Goal: Information Seeking & Learning: Learn about a topic

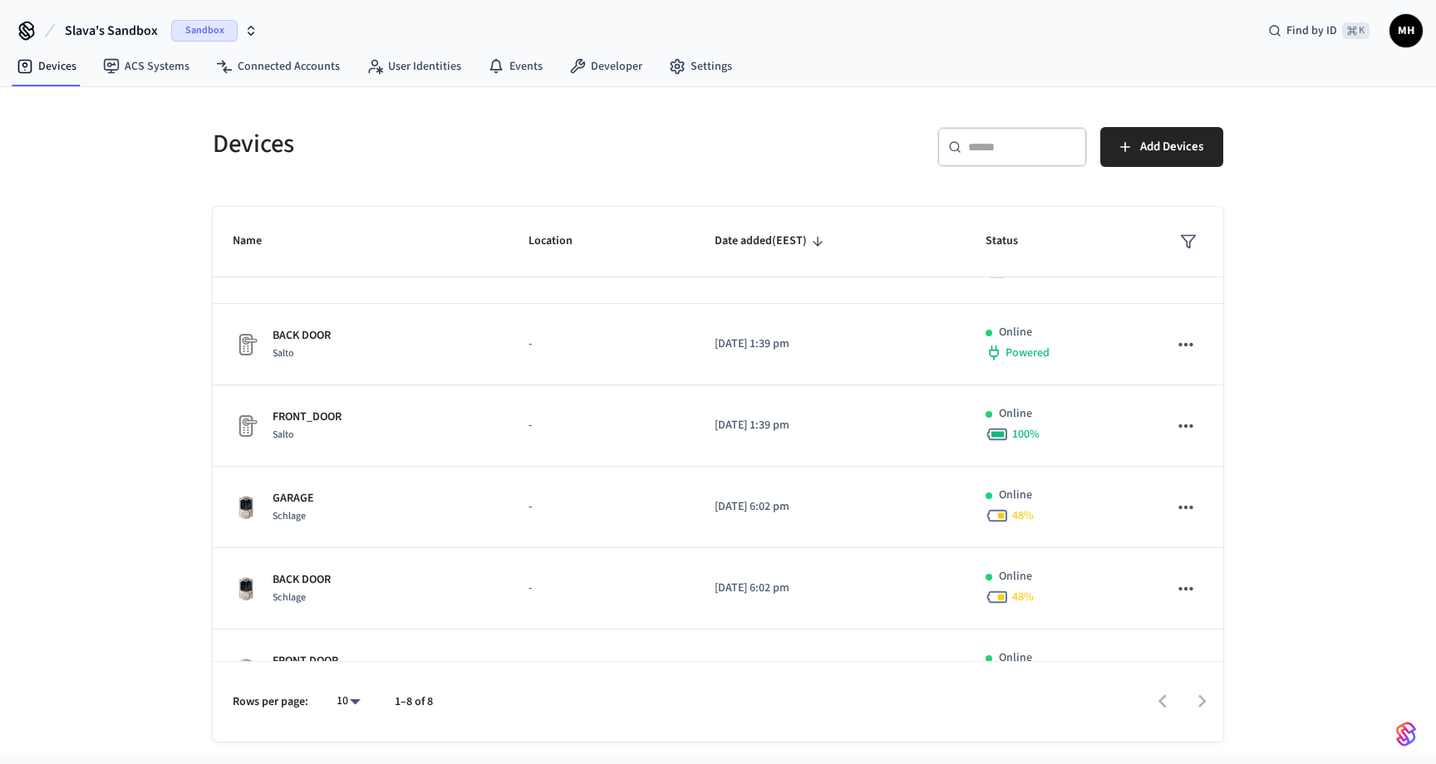
scroll to position [256, 0]
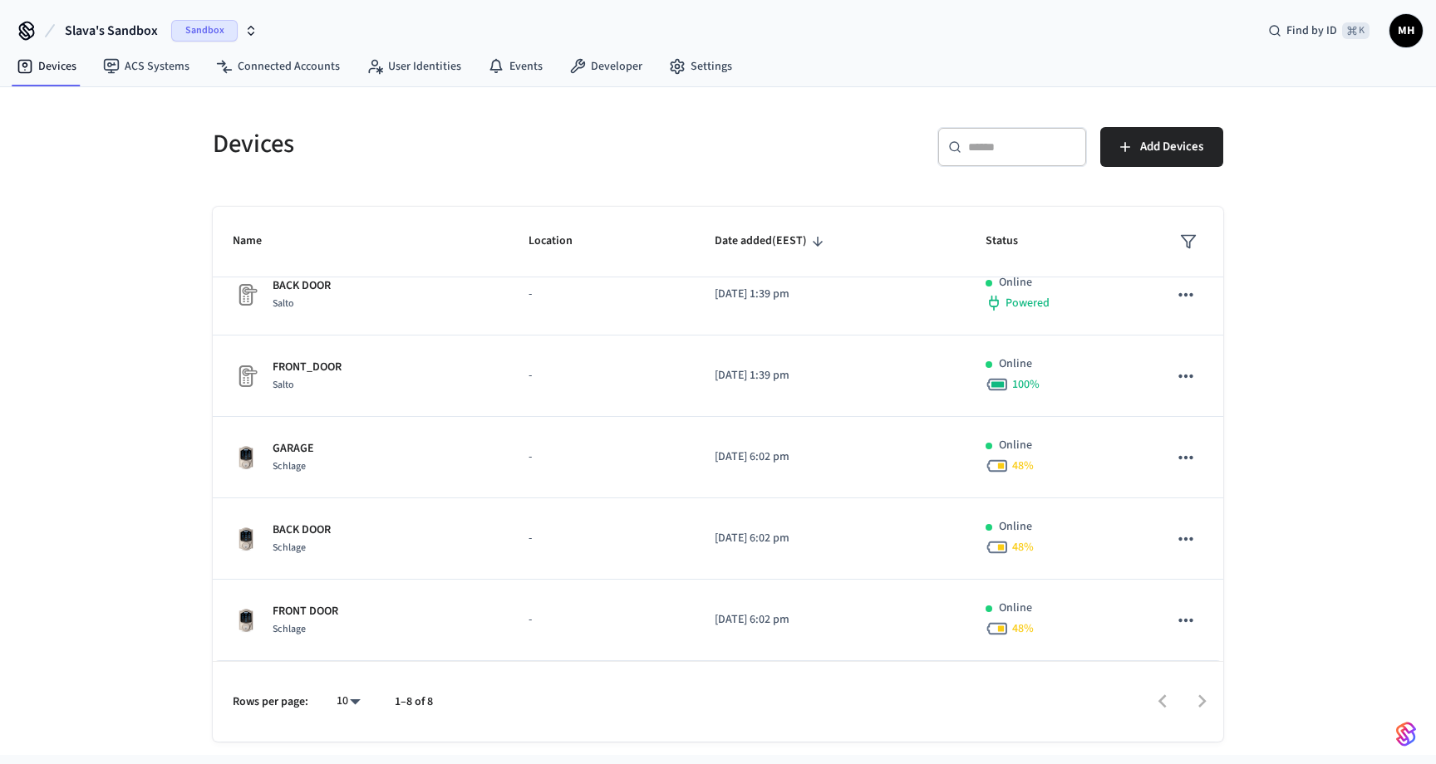
click at [395, 140] on h5 "Devices" at bounding box center [460, 144] width 495 height 34
click at [115, 32] on span "Slava's Sandbox" at bounding box center [111, 31] width 93 height 20
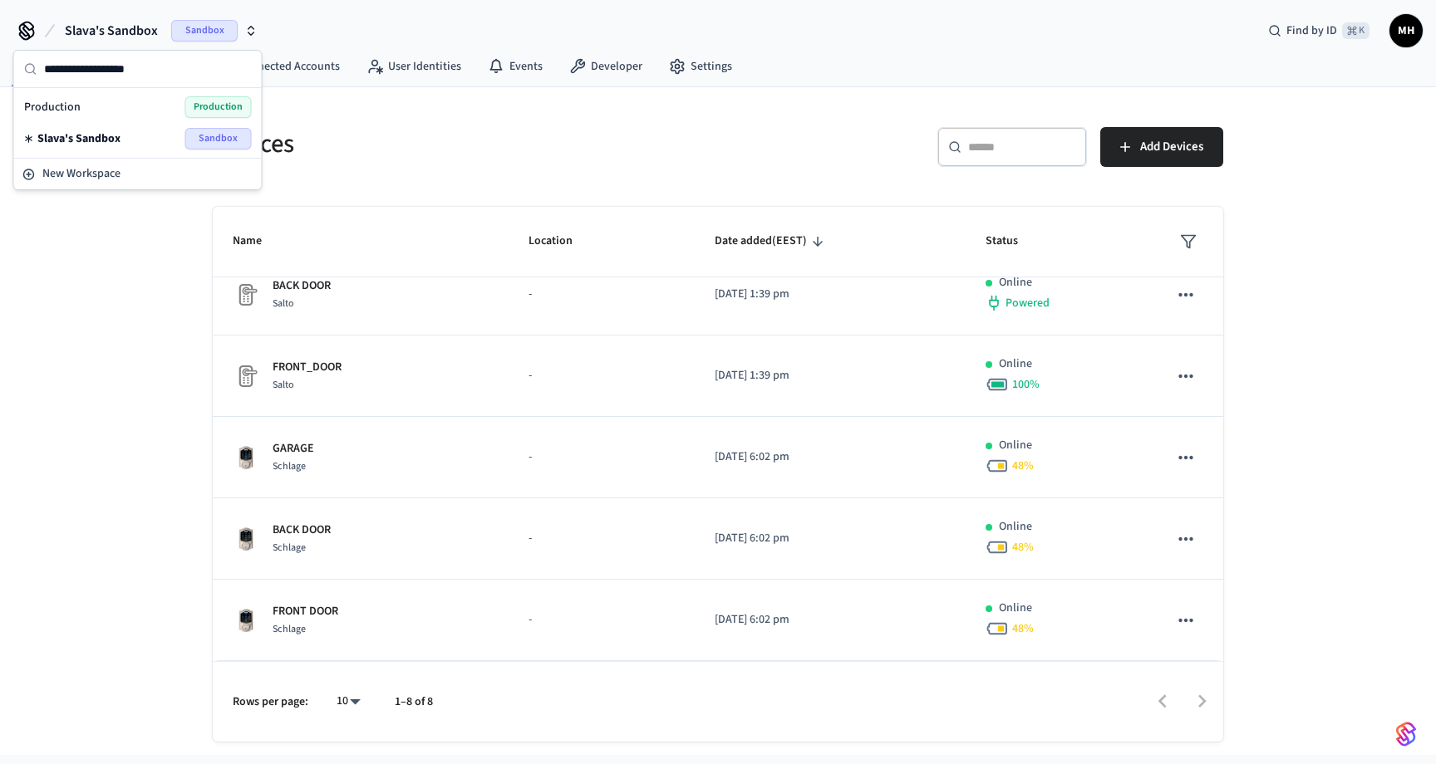
click at [115, 32] on span "Slava's Sandbox" at bounding box center [111, 31] width 93 height 20
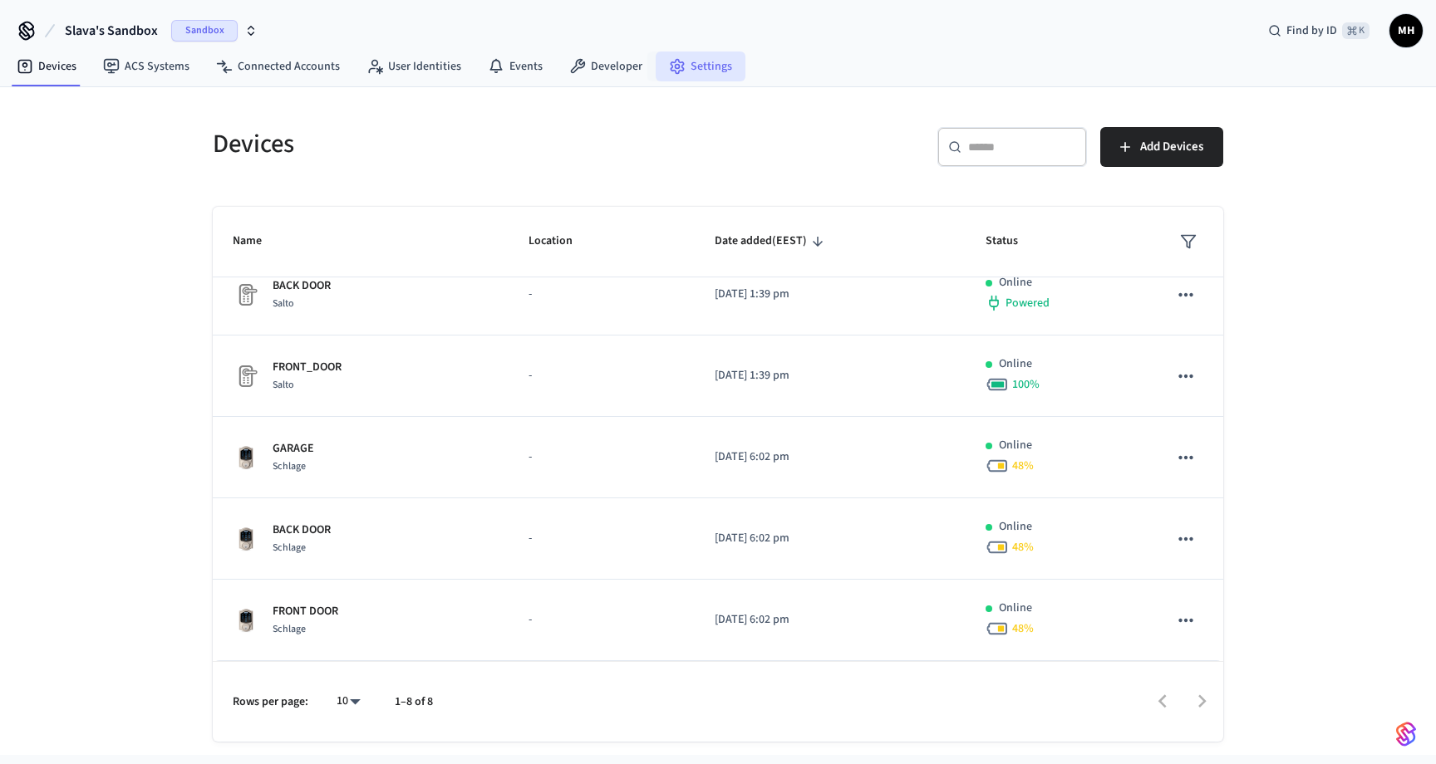
click at [705, 68] on link "Settings" at bounding box center [701, 67] width 90 height 30
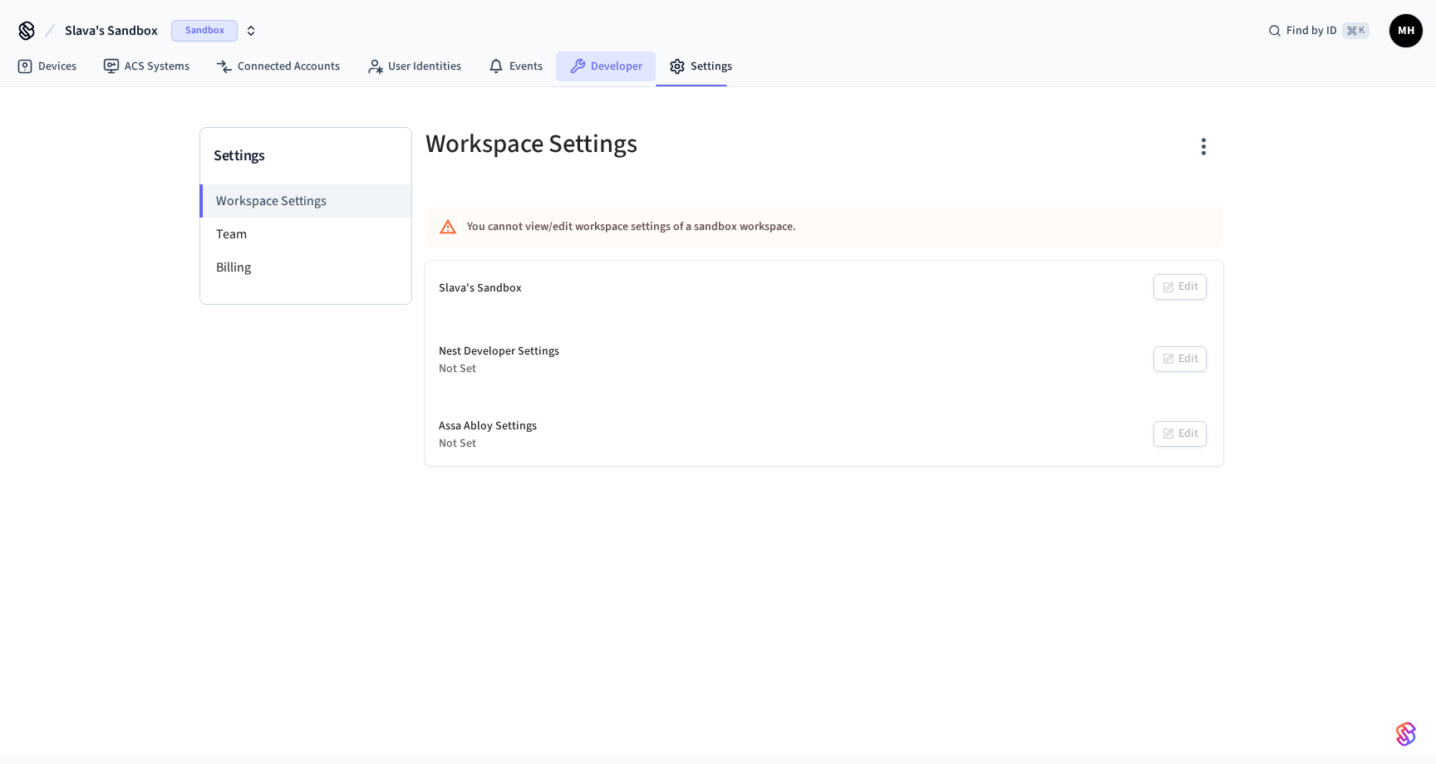
click at [587, 80] on link "Developer" at bounding box center [606, 67] width 100 height 30
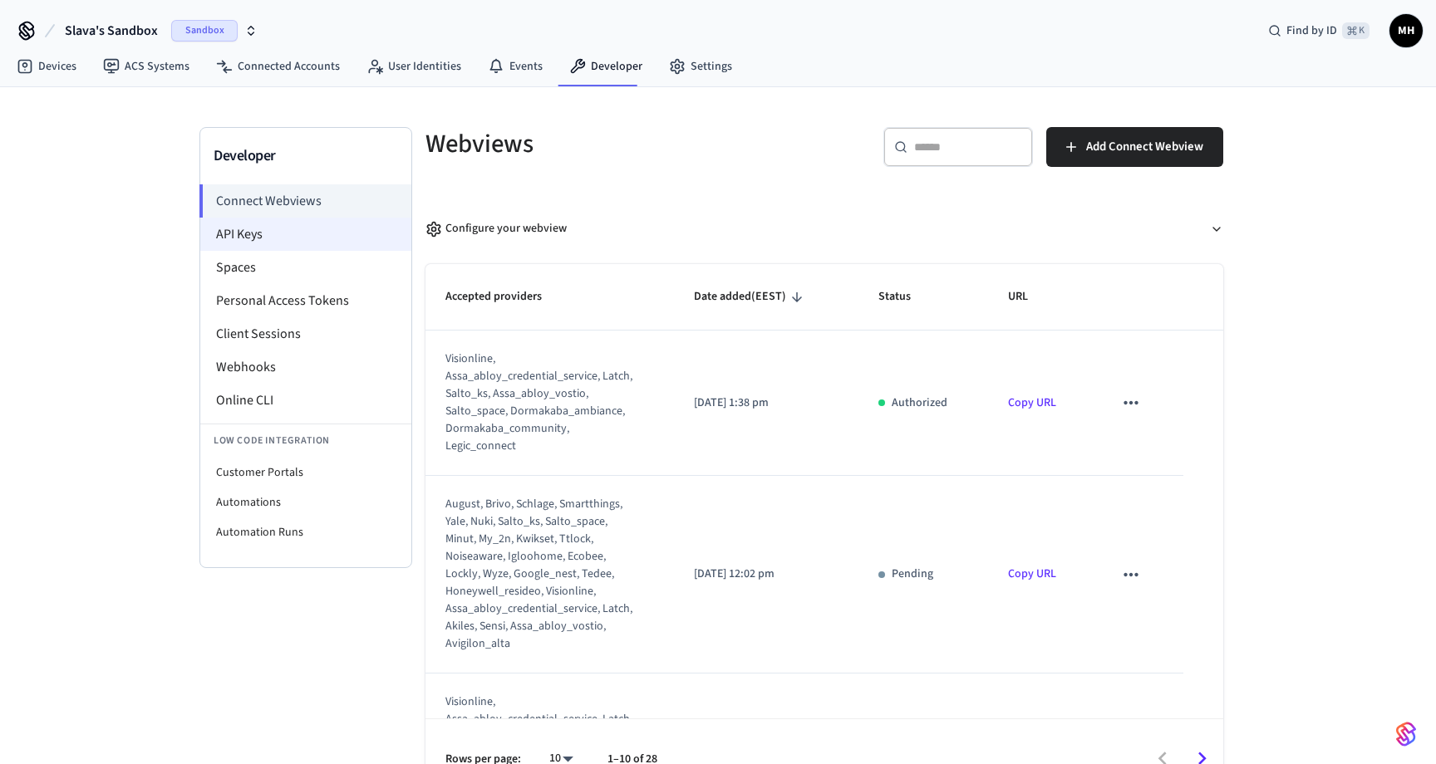
click at [312, 235] on li "API Keys" at bounding box center [305, 234] width 211 height 33
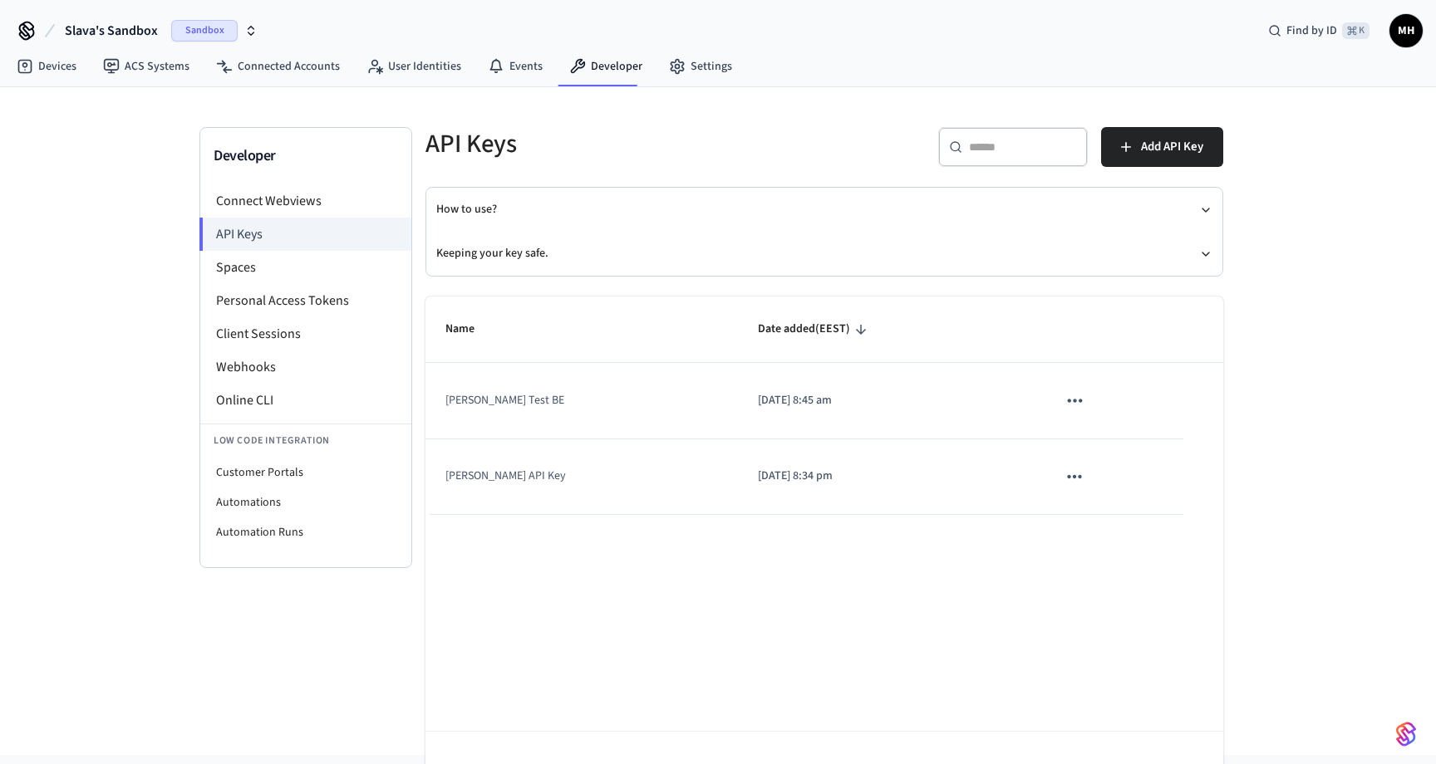
click at [1063, 400] on icon "sticky table" at bounding box center [1074, 401] width 22 height 22
click at [925, 369] on div at bounding box center [718, 382] width 1436 height 764
click at [367, 273] on li "Spaces" at bounding box center [305, 267] width 211 height 33
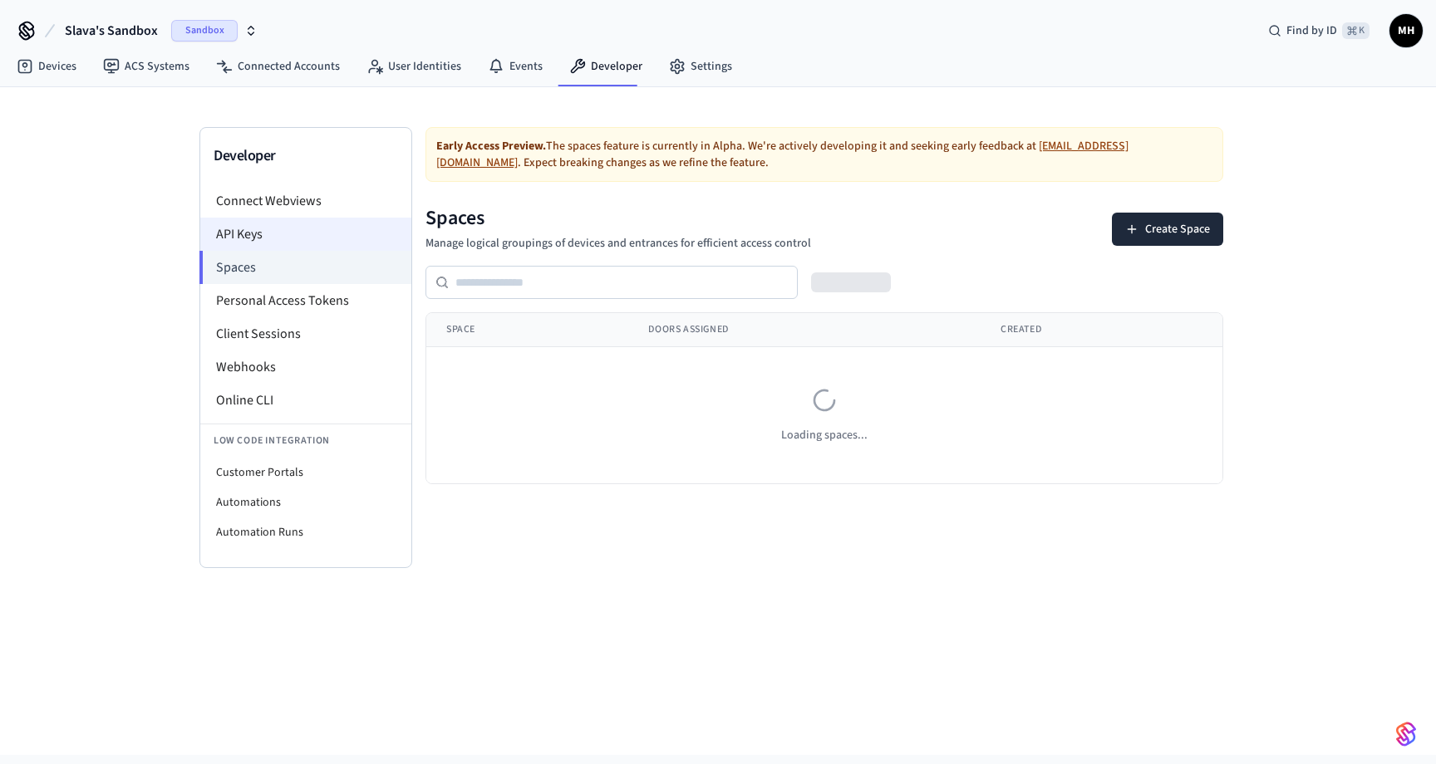
click at [352, 230] on li "API Keys" at bounding box center [305, 234] width 211 height 33
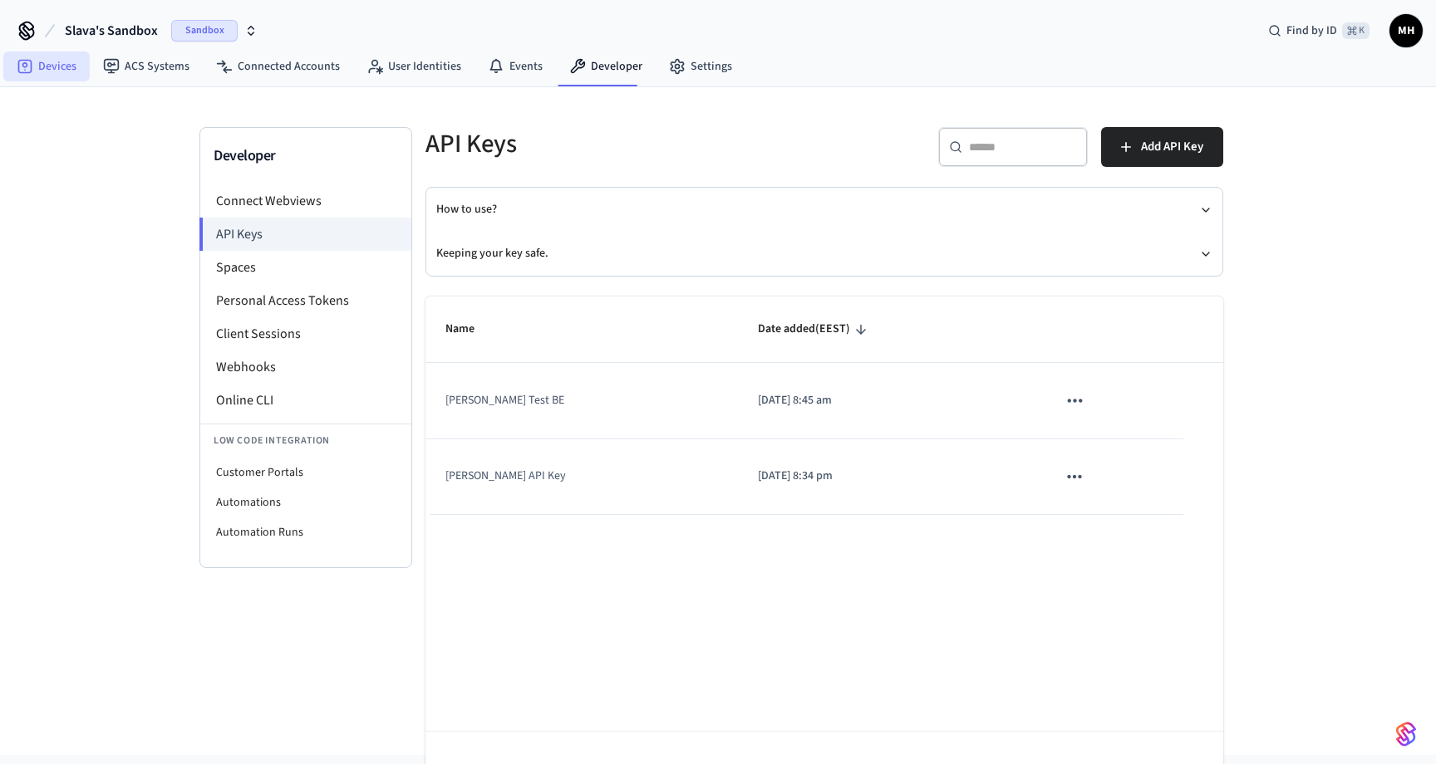
click at [52, 65] on link "Devices" at bounding box center [46, 67] width 86 height 30
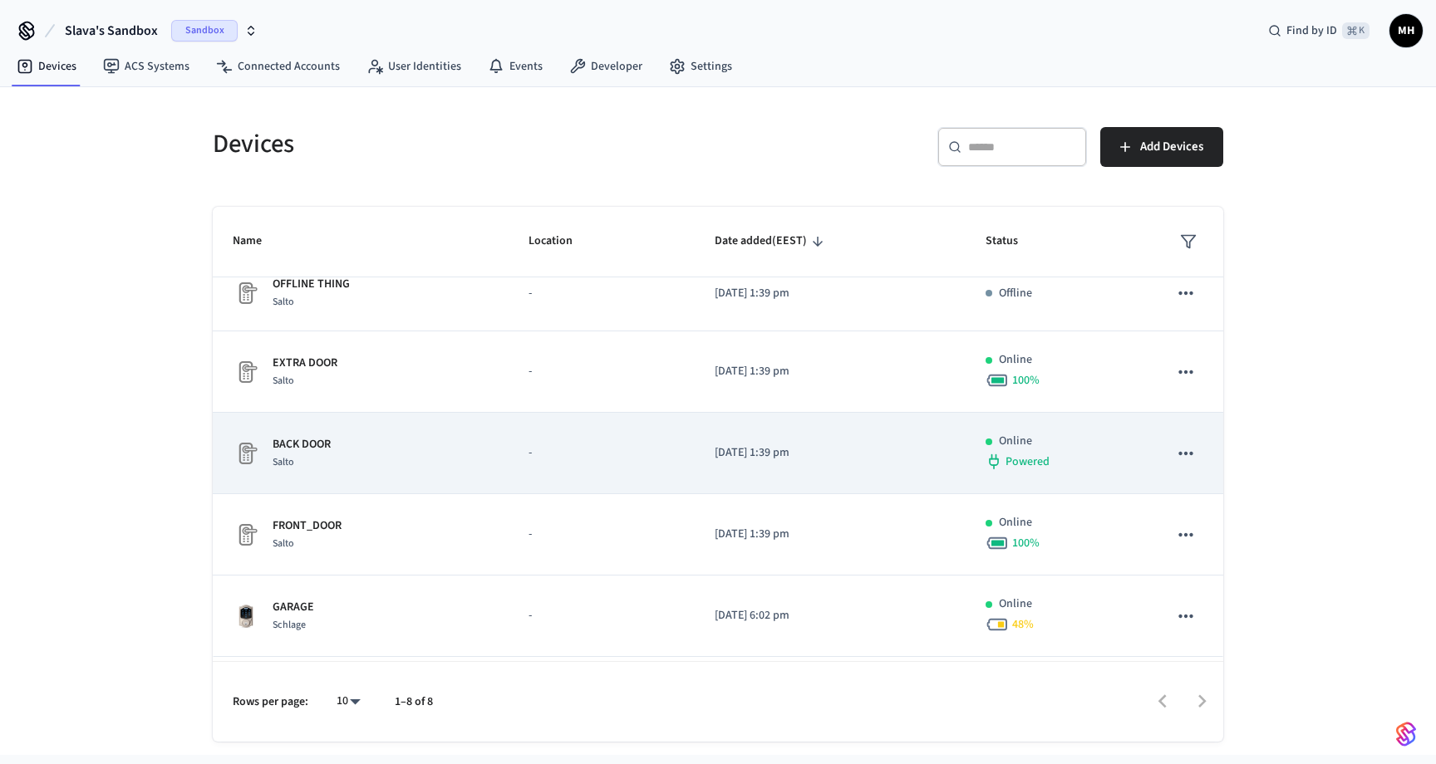
scroll to position [101, 0]
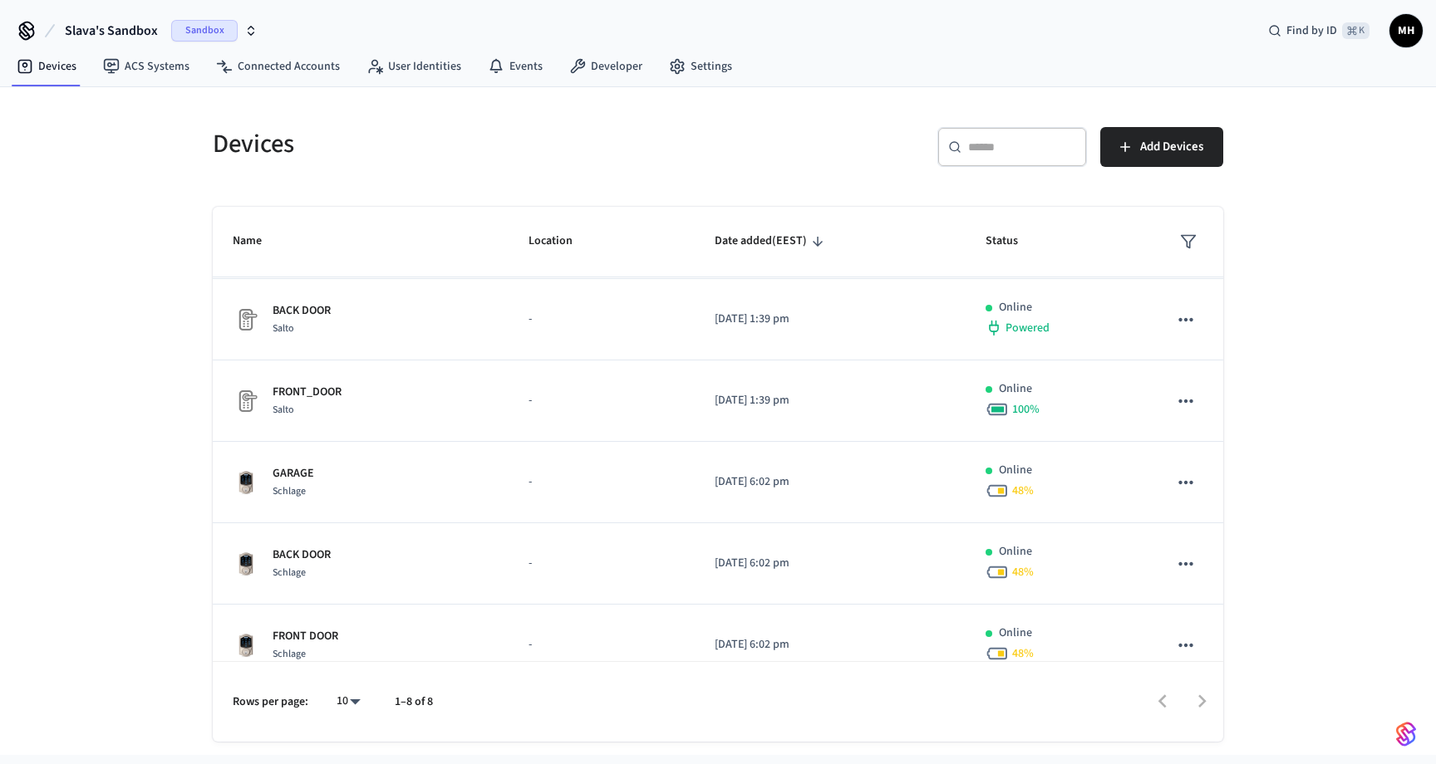
scroll to position [256, 0]
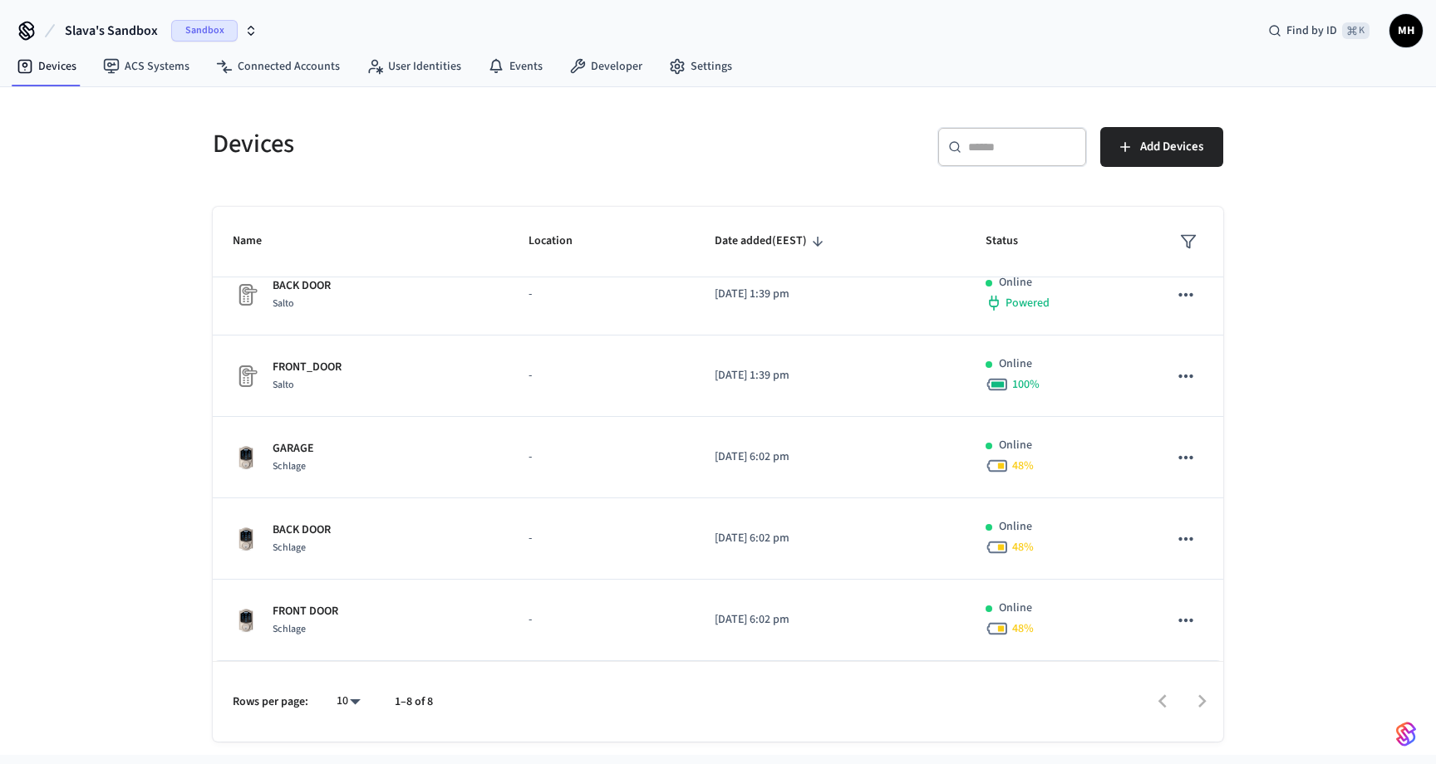
click at [520, 81] on nav "Devices ACS Systems Connected Accounts User Identities Events Developer Settings" at bounding box center [374, 67] width 742 height 38
click at [517, 70] on link "Events" at bounding box center [514, 67] width 81 height 30
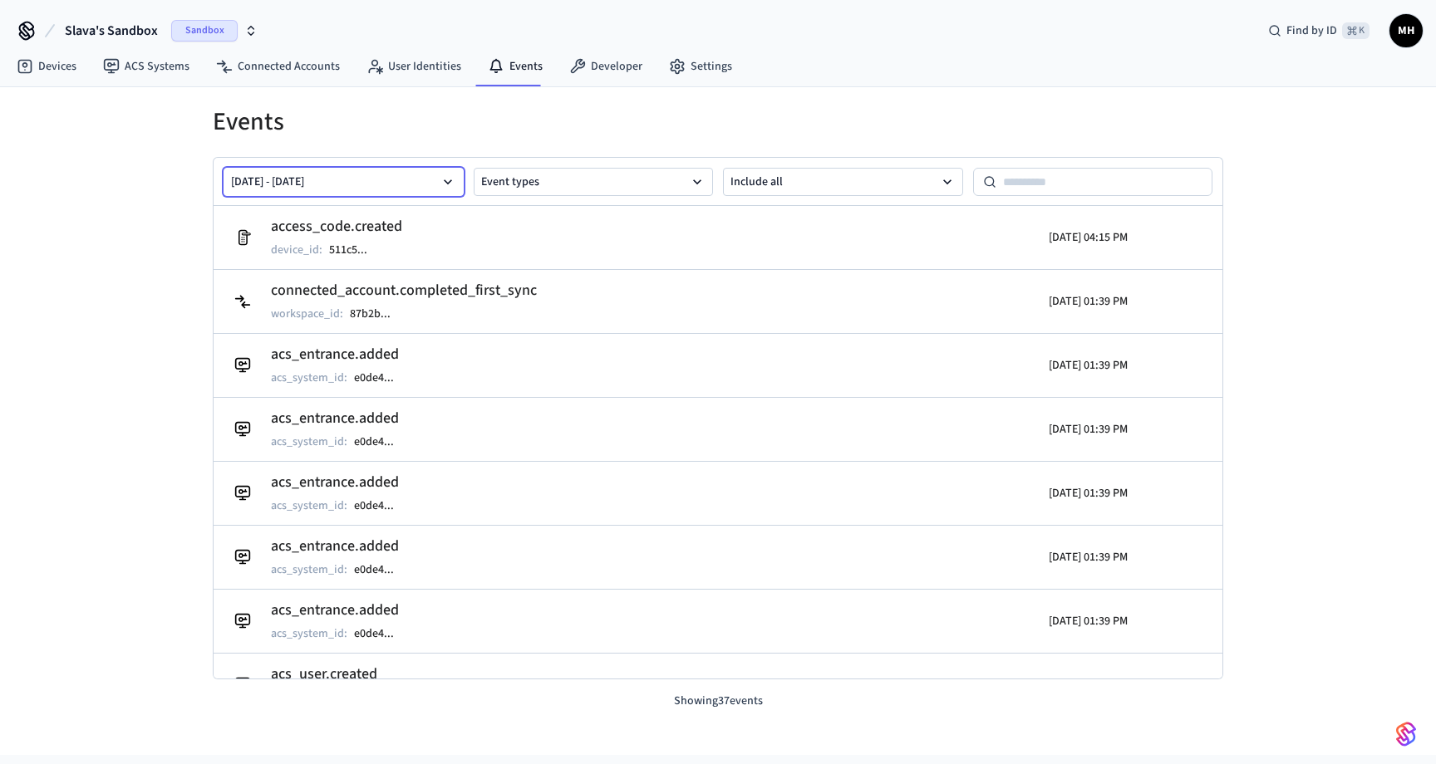
click at [438, 176] on button "Aug 23 2025 - Aug 30 2025" at bounding box center [343, 182] width 240 height 28
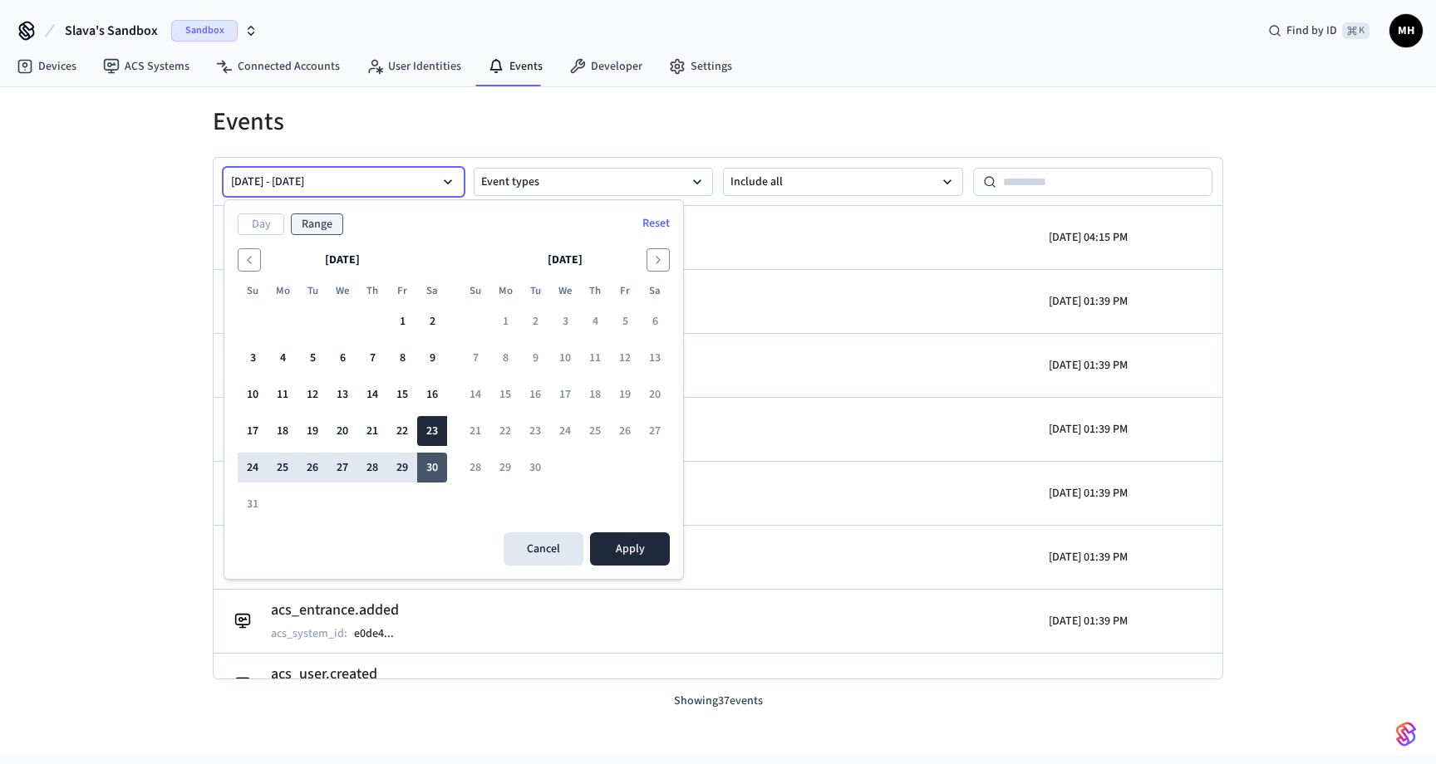
click at [431, 479] on button "30" at bounding box center [432, 468] width 30 height 30
click at [634, 544] on button "Apply" at bounding box center [630, 549] width 80 height 33
click at [435, 469] on button "30" at bounding box center [432, 468] width 30 height 30
click at [442, 469] on button "30" at bounding box center [432, 468] width 30 height 30
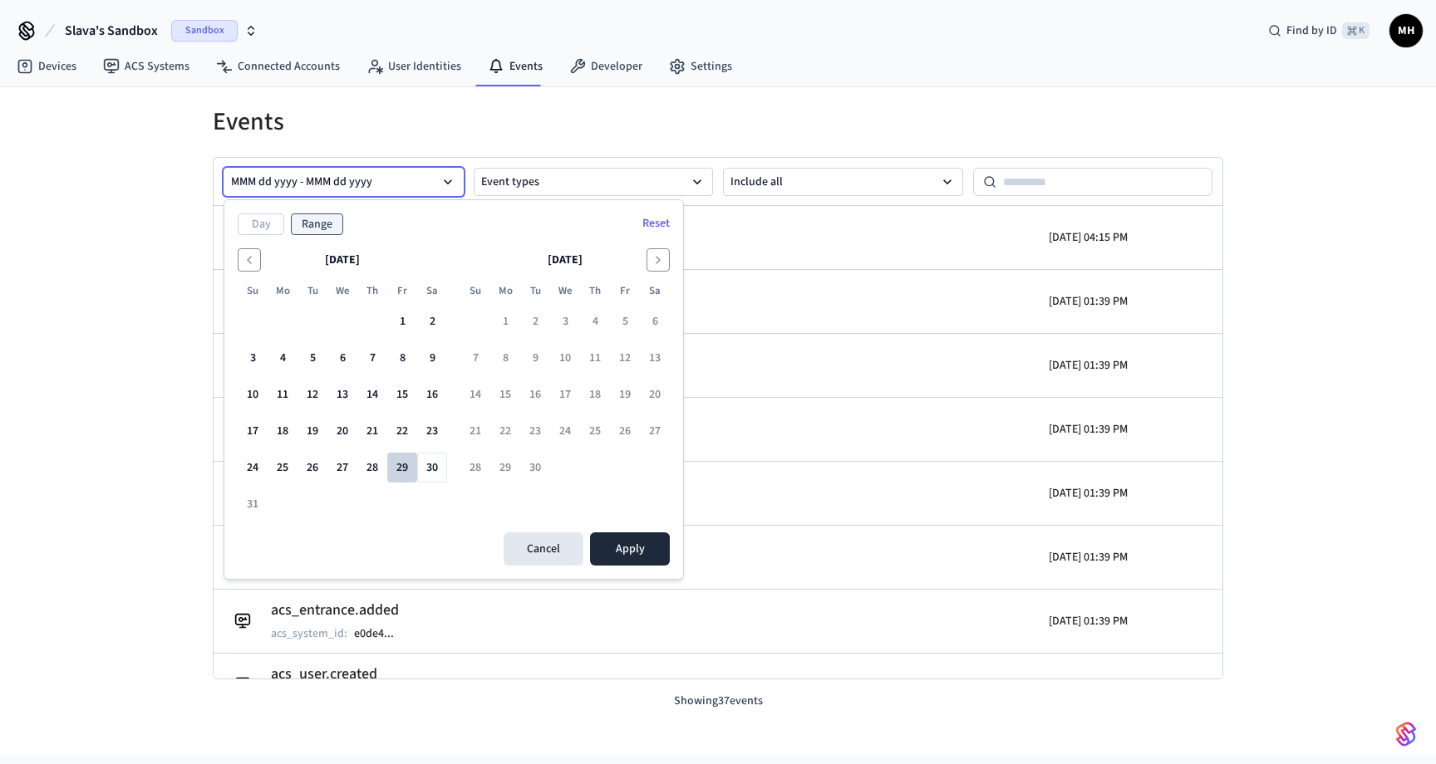
click at [416, 470] on button "29" at bounding box center [402, 468] width 30 height 30
click at [431, 470] on button "30" at bounding box center [432, 468] width 30 height 30
click at [407, 469] on button "29" at bounding box center [402, 468] width 30 height 30
click at [405, 469] on button "29" at bounding box center [402, 468] width 30 height 30
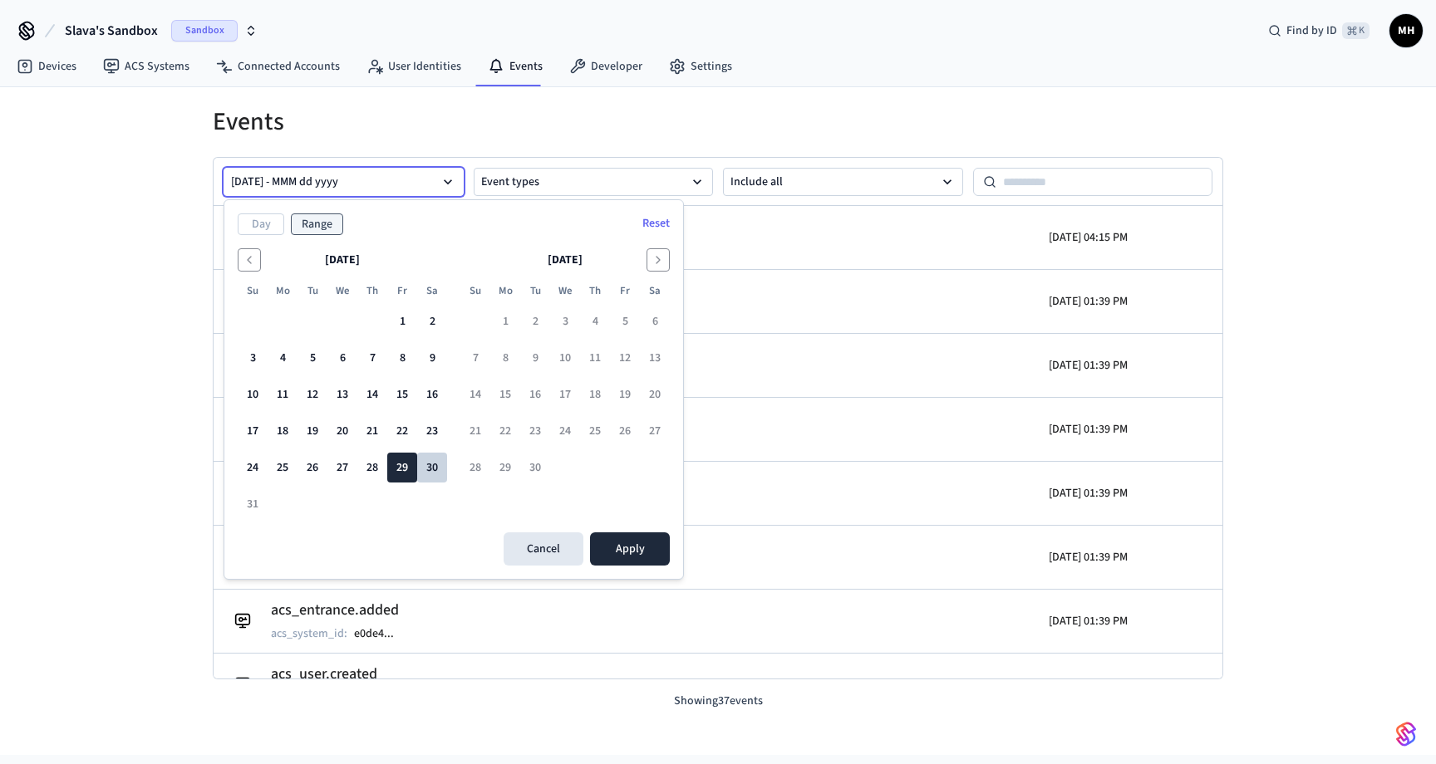
click at [430, 469] on button "30" at bounding box center [432, 468] width 30 height 30
click at [406, 468] on button "29" at bounding box center [402, 468] width 30 height 30
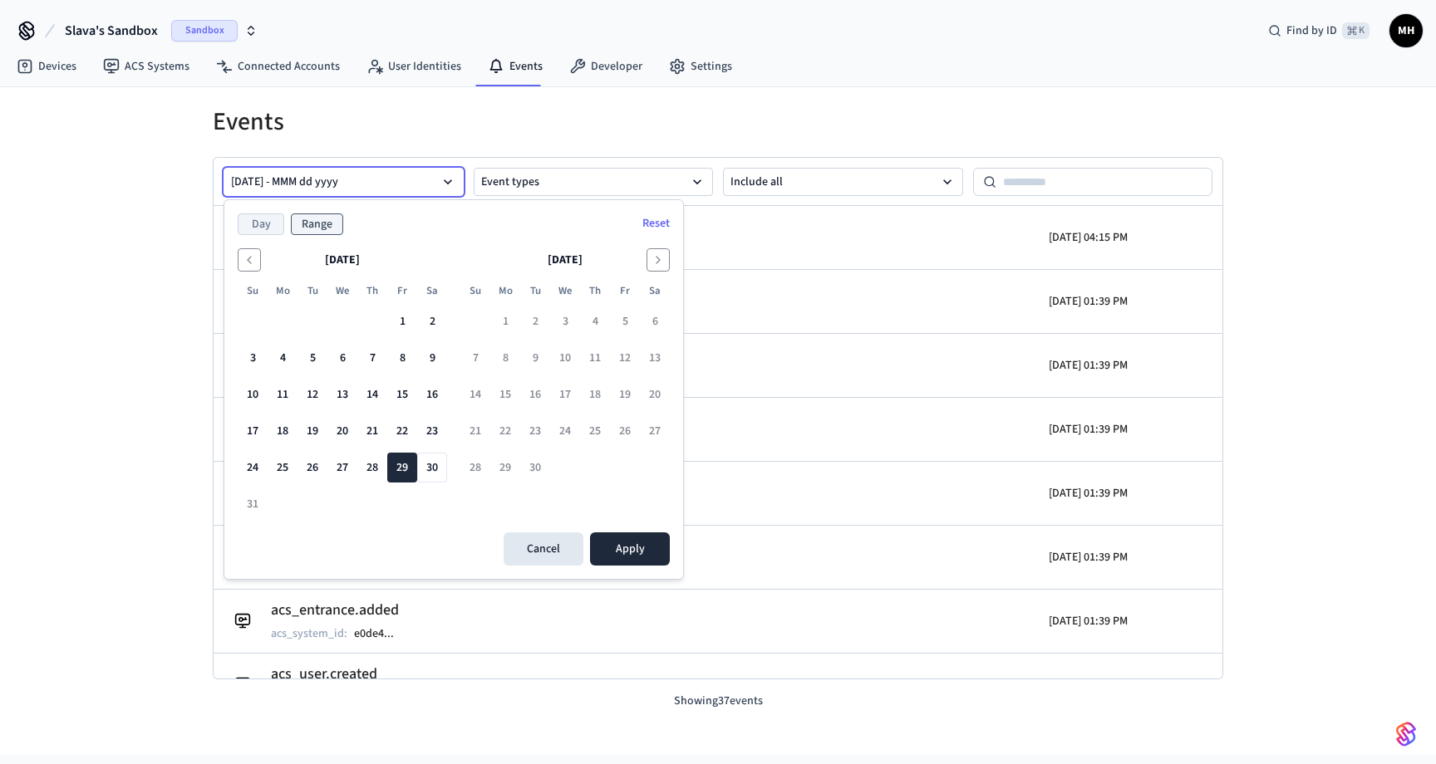
click at [262, 226] on button "Day" at bounding box center [261, 225] width 47 height 22
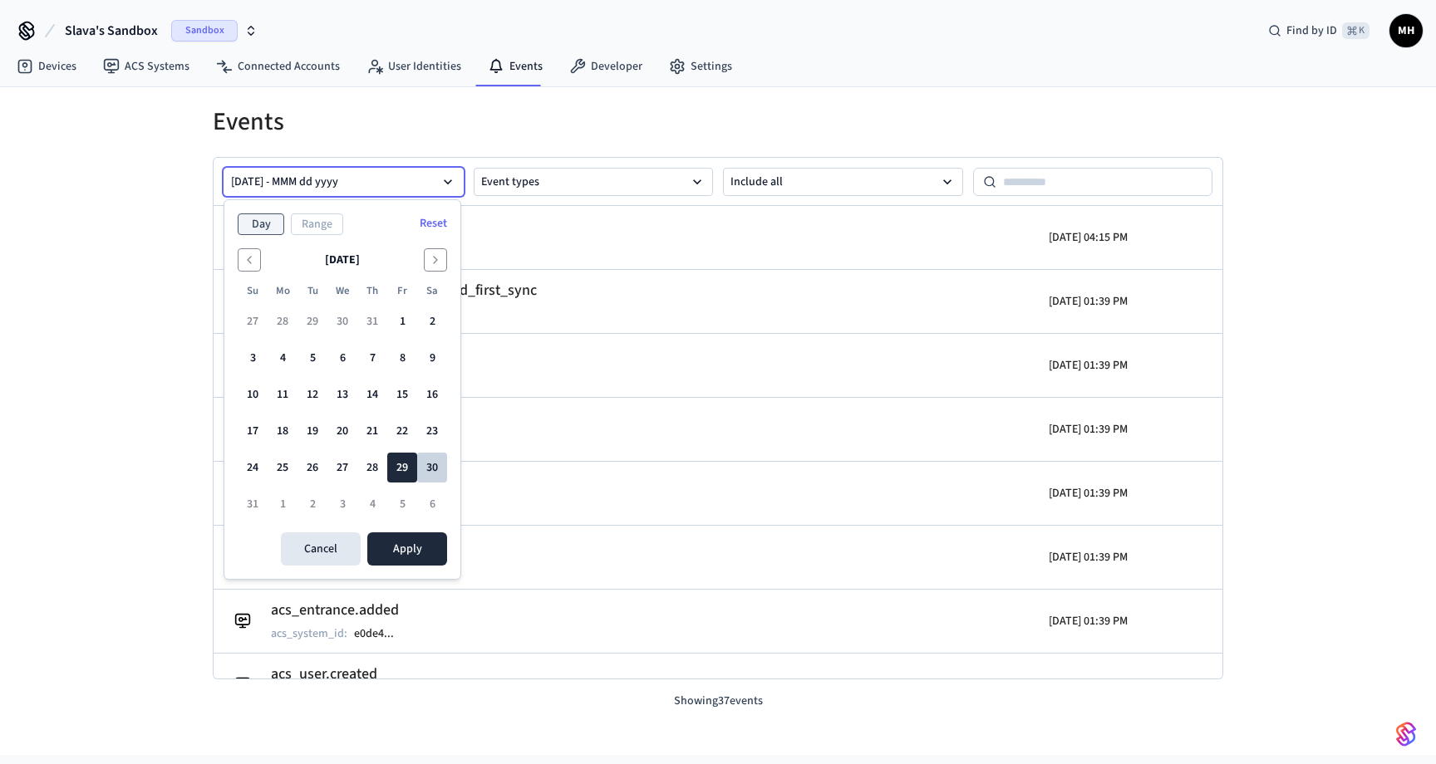
click at [430, 472] on button "30" at bounding box center [432, 468] width 30 height 30
click at [413, 555] on button "Apply" at bounding box center [407, 549] width 80 height 33
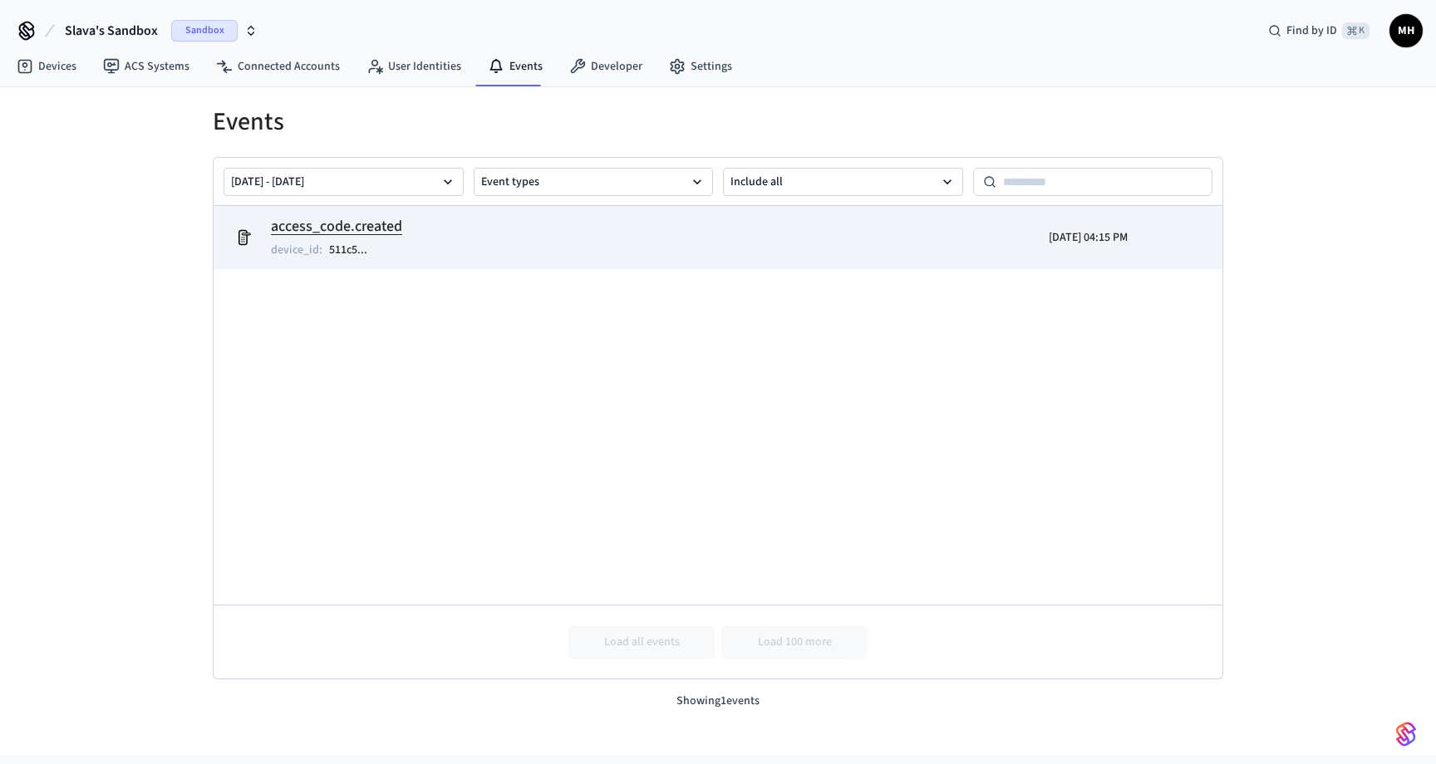
click at [401, 226] on td "access_code.created device_id : 511c5 ..." at bounding box center [554, 237] width 655 height 47
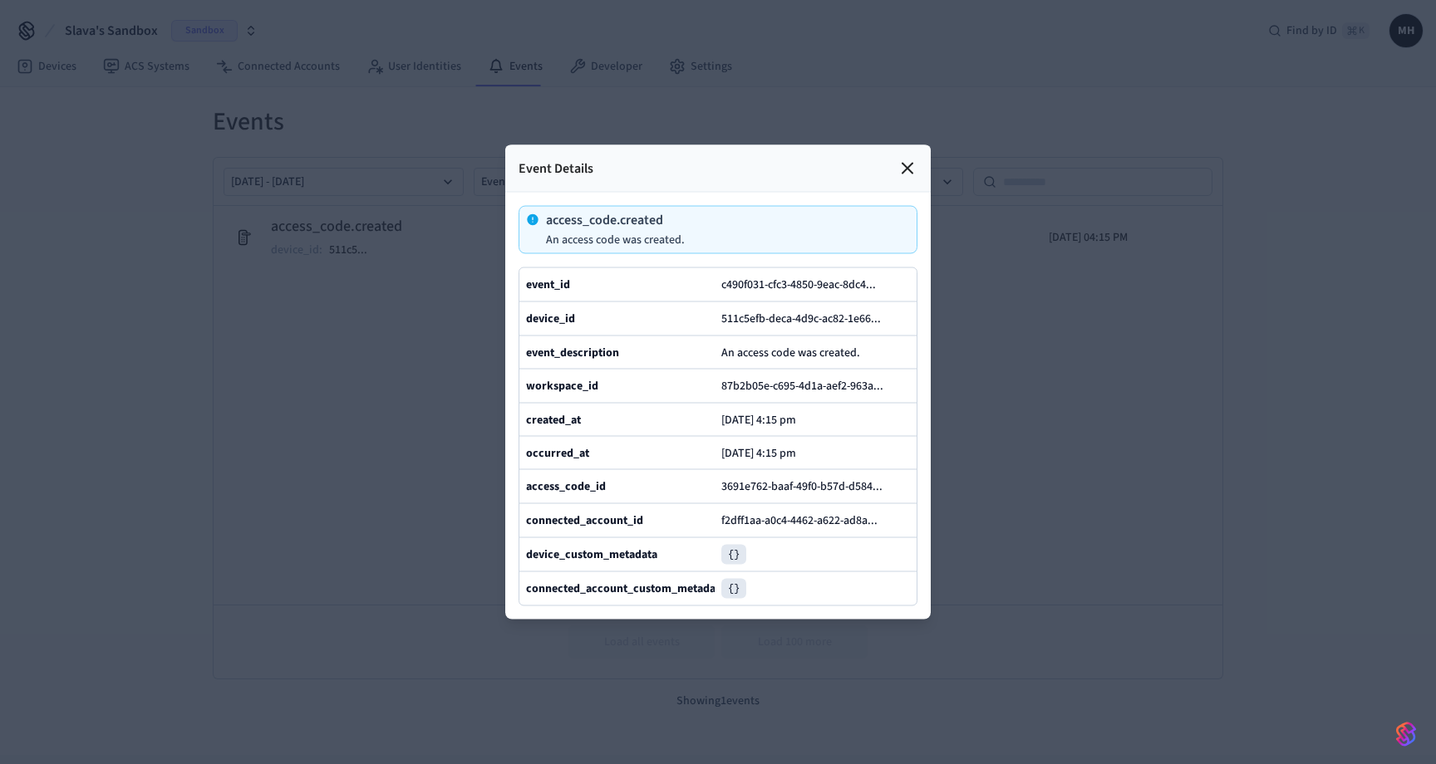
click at [905, 169] on icon at bounding box center [907, 169] width 20 height 20
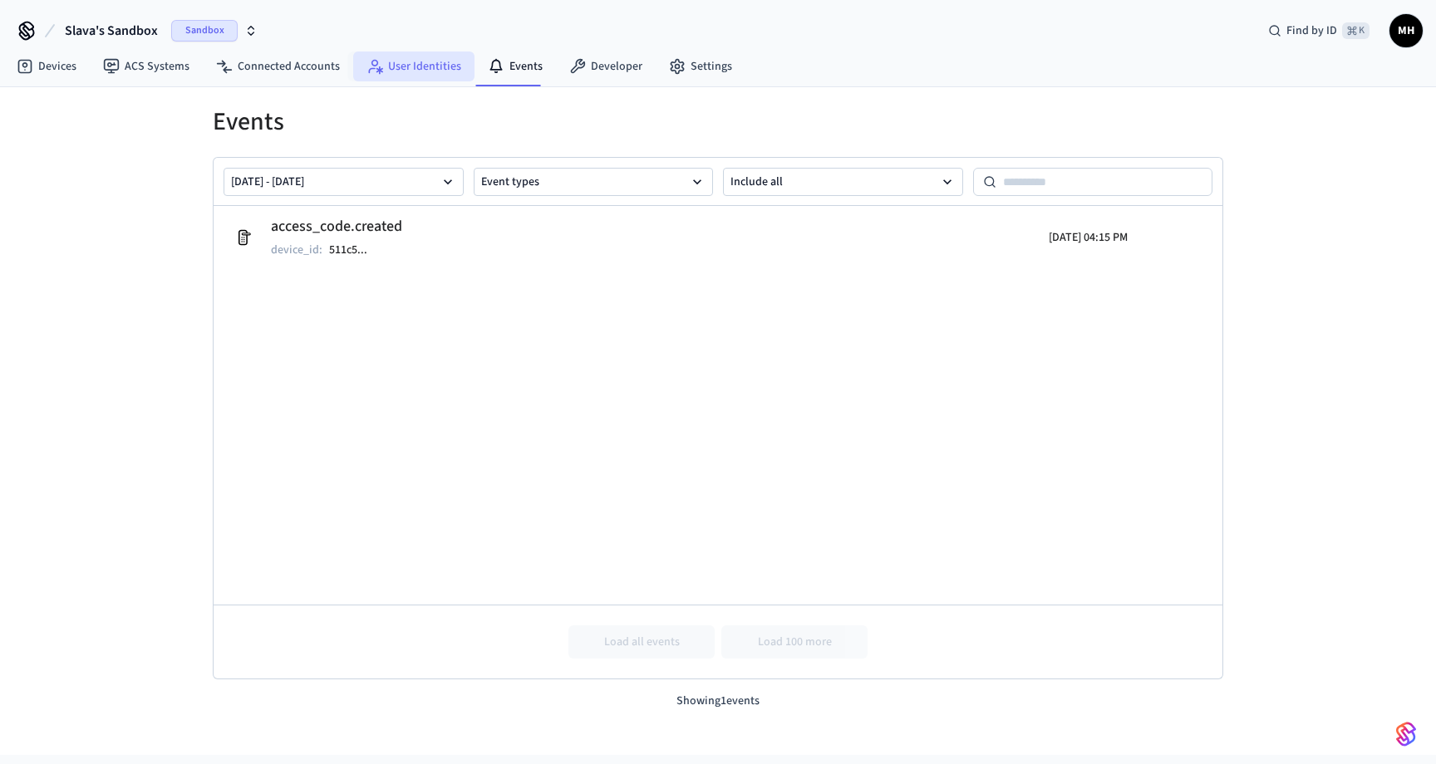
click at [425, 66] on link "User Identities" at bounding box center [413, 67] width 121 height 30
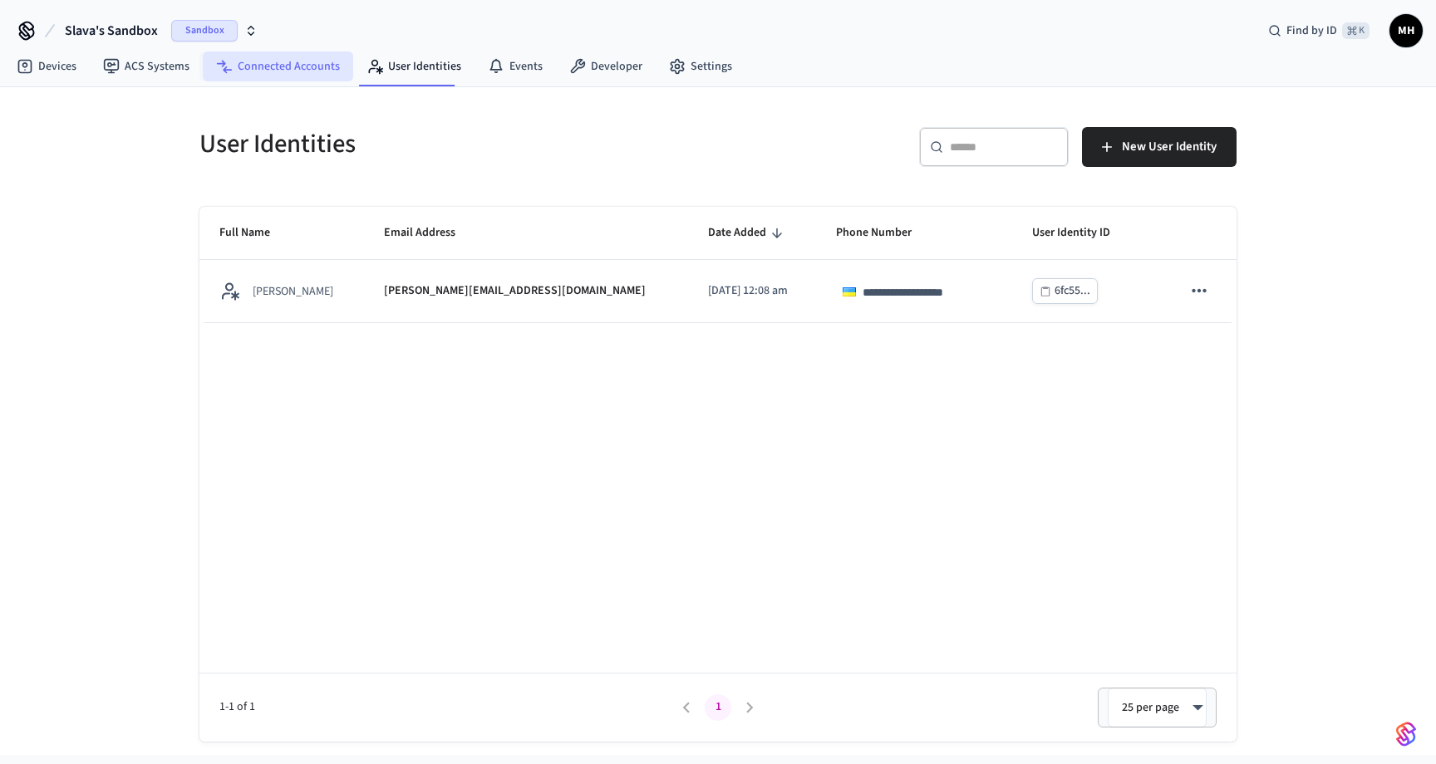
click at [302, 69] on link "Connected Accounts" at bounding box center [278, 67] width 150 height 30
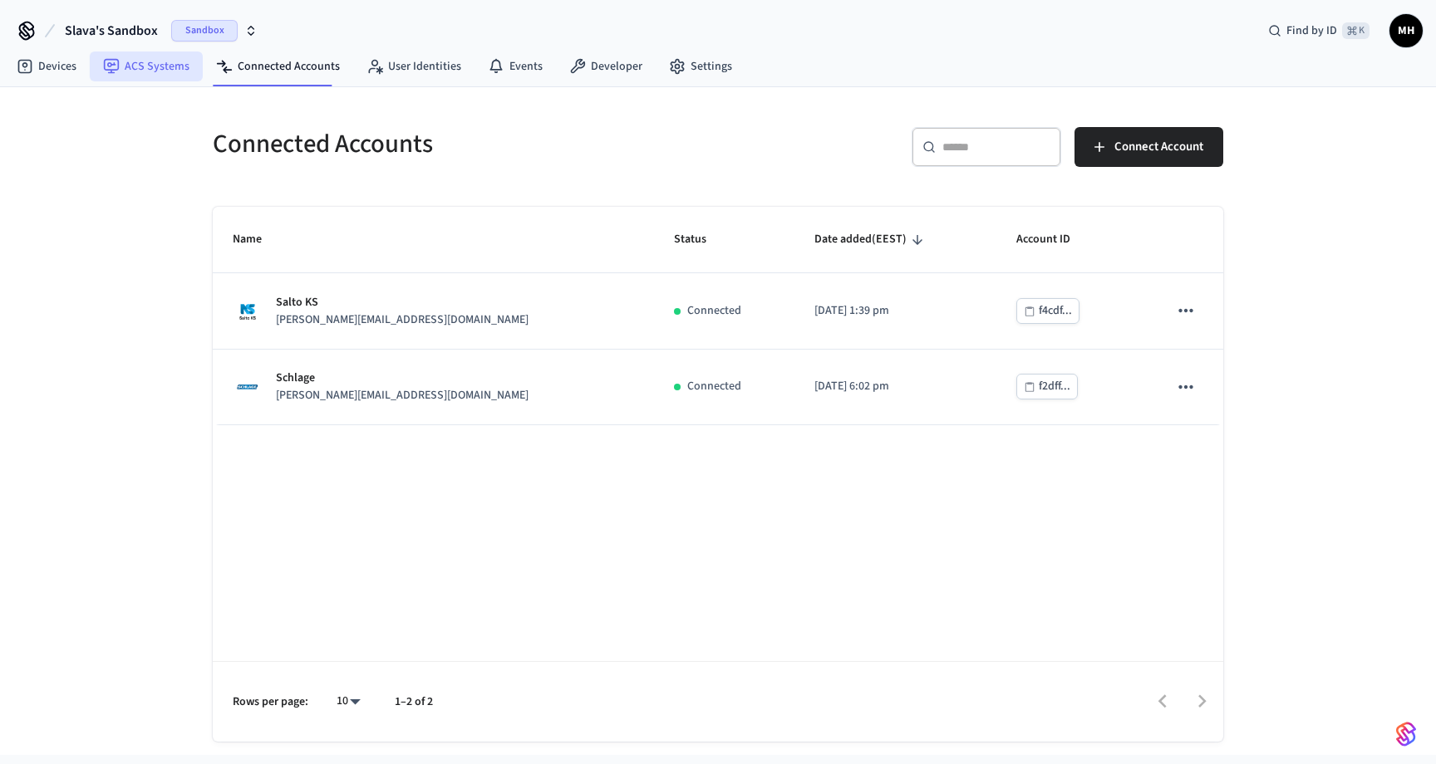
click at [165, 71] on link "ACS Systems" at bounding box center [146, 67] width 113 height 30
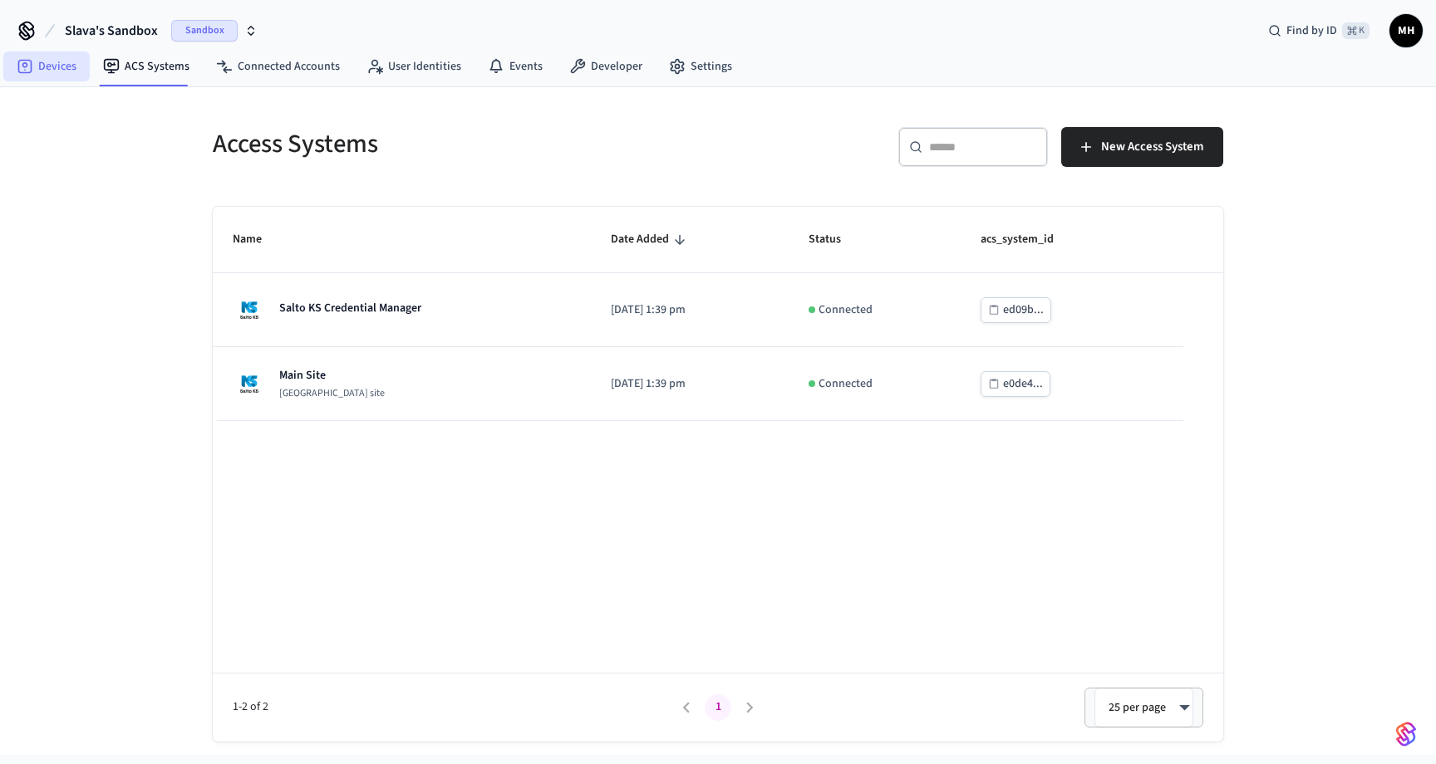
click at [43, 70] on link "Devices" at bounding box center [46, 67] width 86 height 30
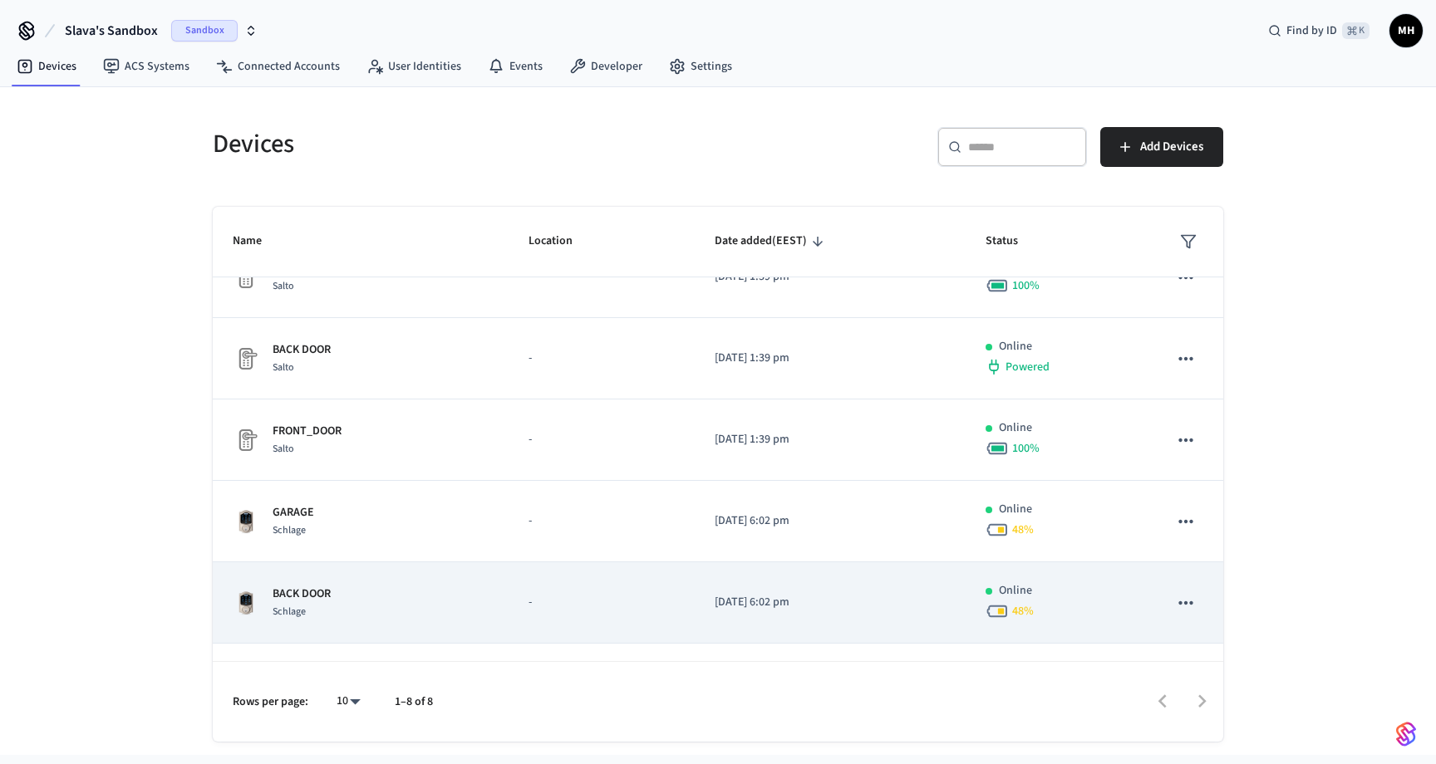
scroll to position [194, 0]
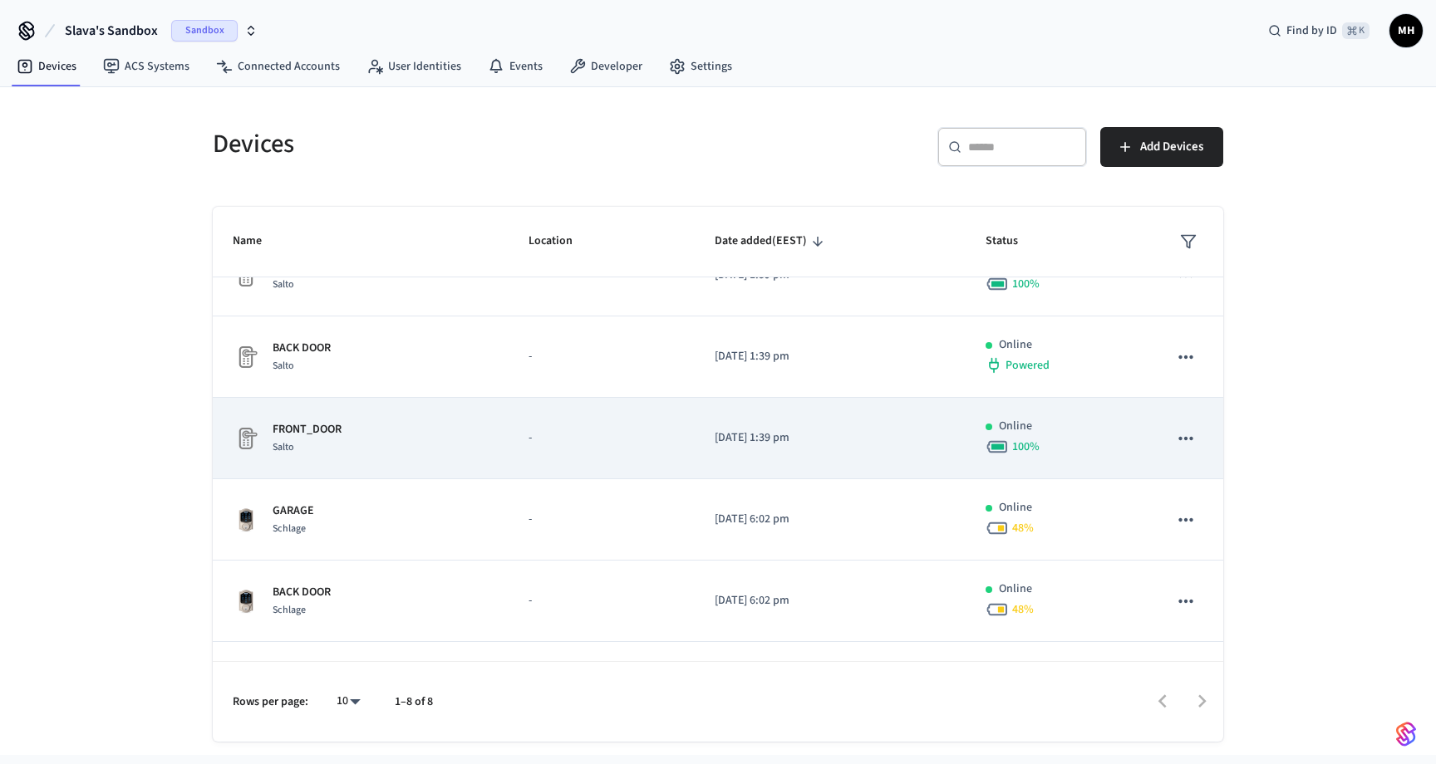
click at [443, 463] on td "FRONT_DOOR Salto" at bounding box center [361, 438] width 296 height 81
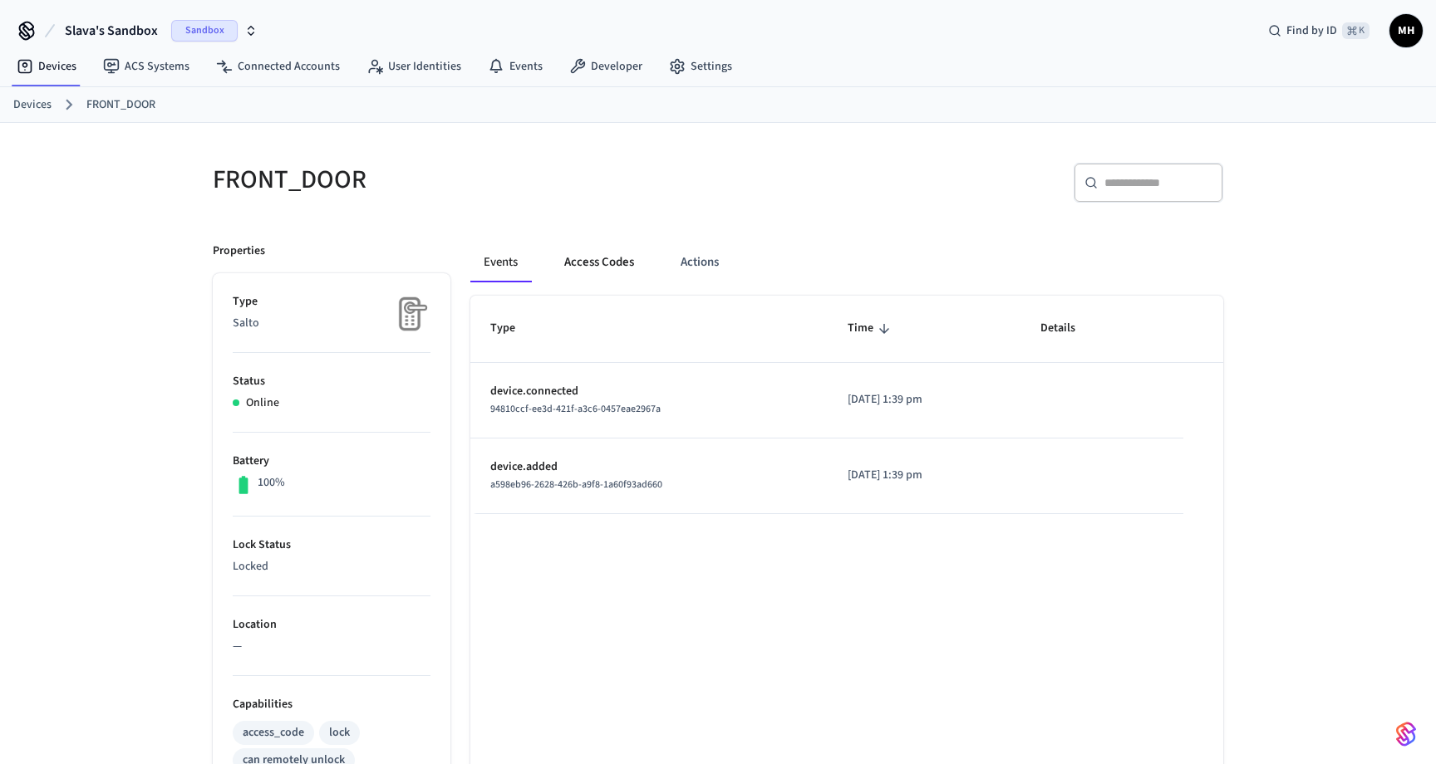
click at [607, 276] on button "Access Codes" at bounding box center [599, 263] width 96 height 40
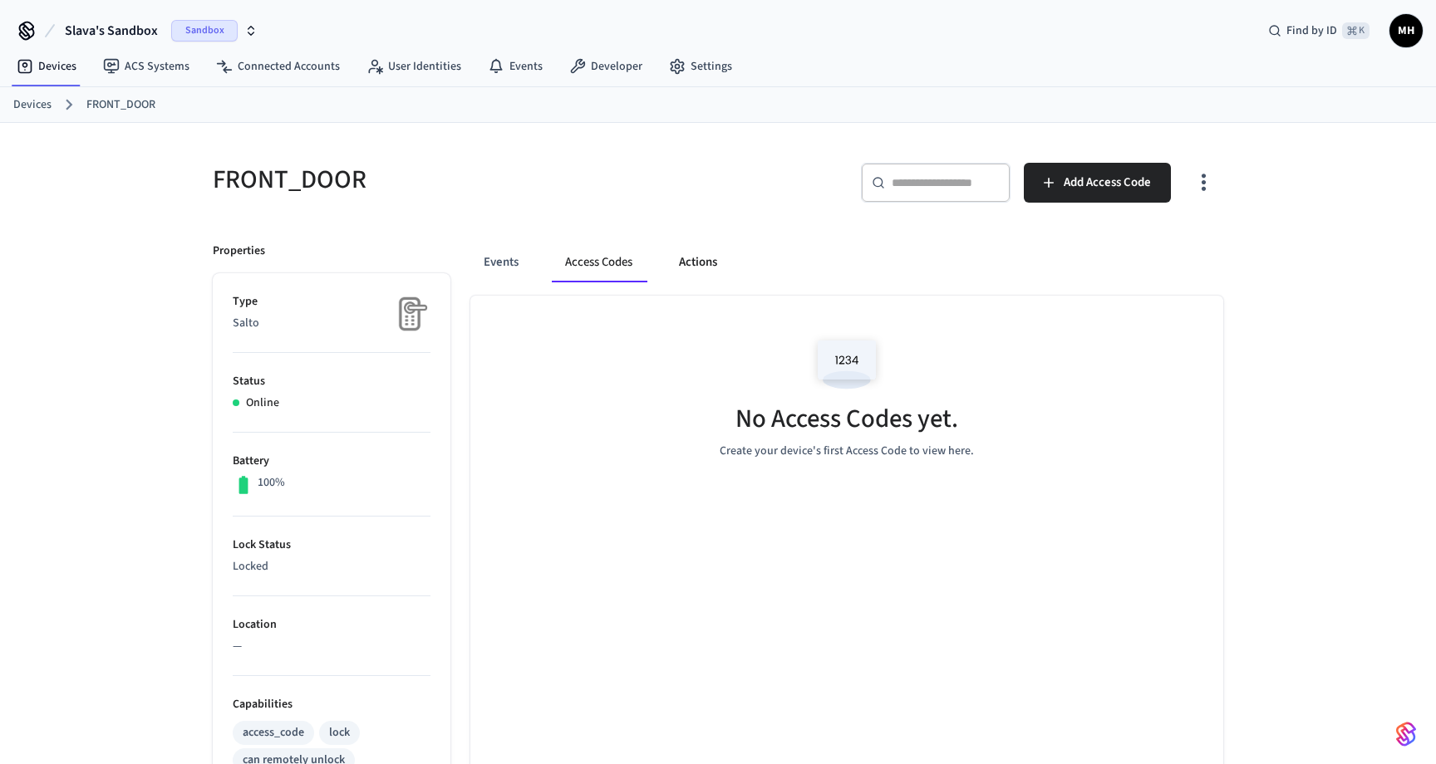
click at [681, 263] on button "Actions" at bounding box center [697, 263] width 65 height 40
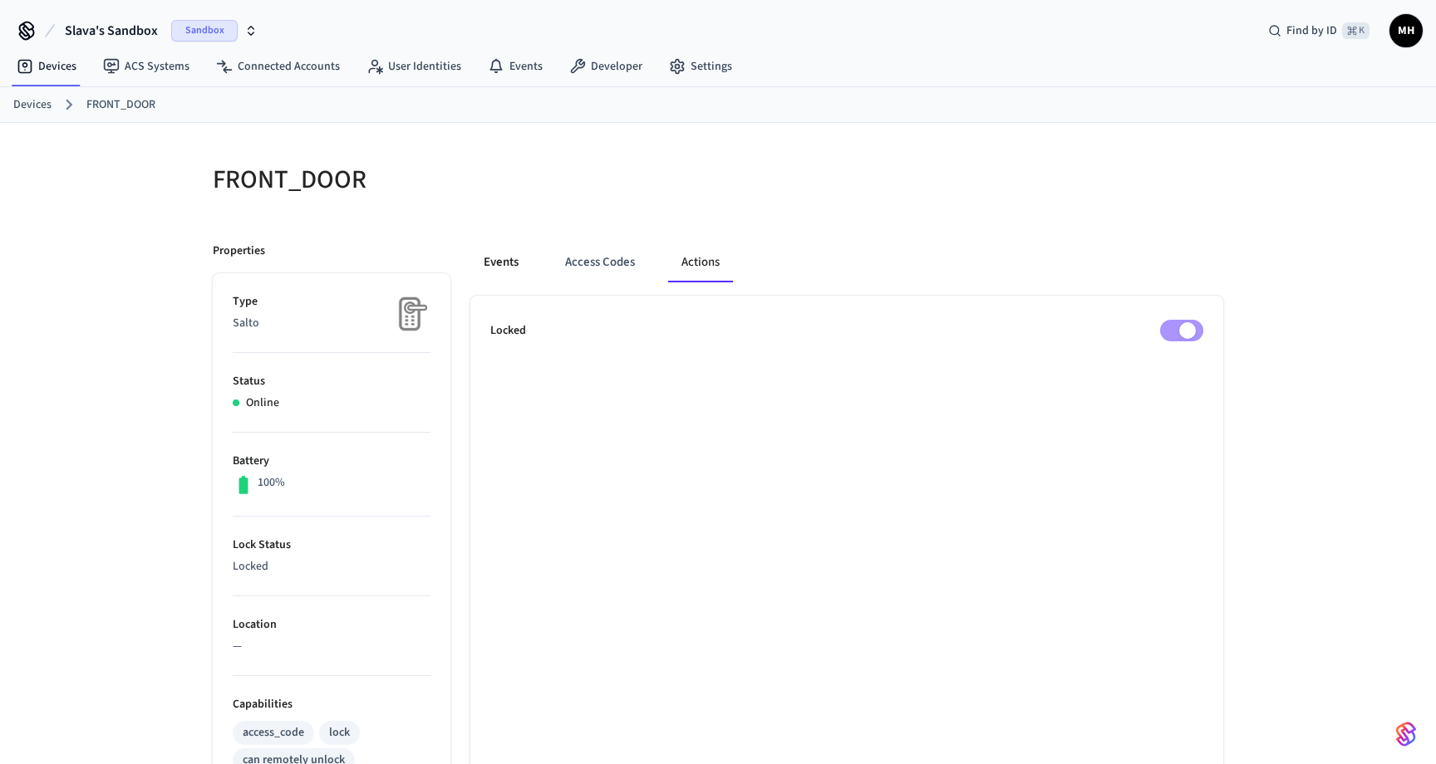
click at [507, 266] on button "Events" at bounding box center [500, 263] width 61 height 40
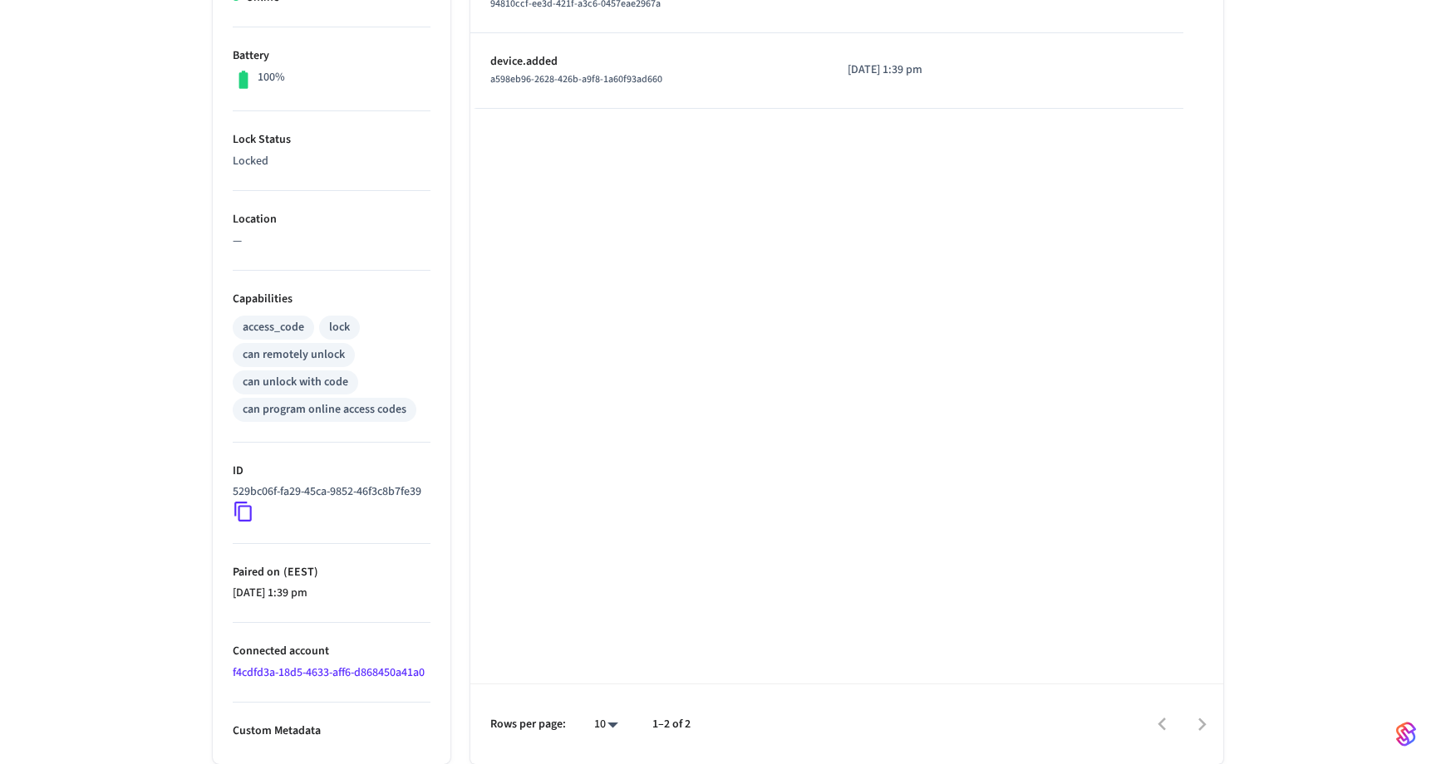
scroll to position [423, 0]
